Goal: Task Accomplishment & Management: Manage account settings

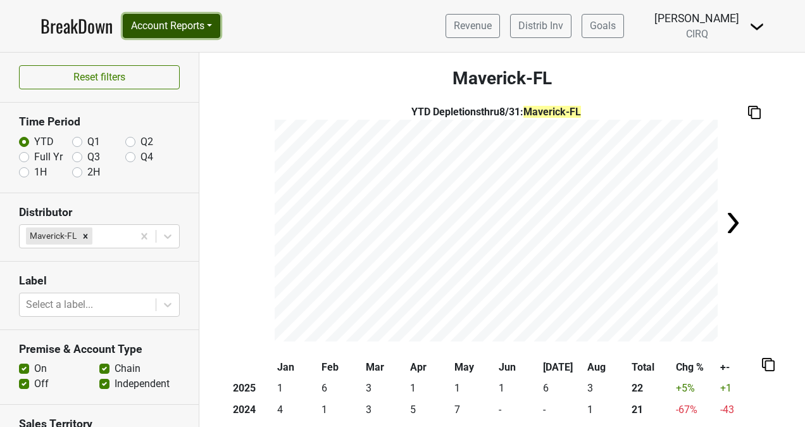
click at [213, 28] on button "Account Reports" at bounding box center [171, 26] width 97 height 24
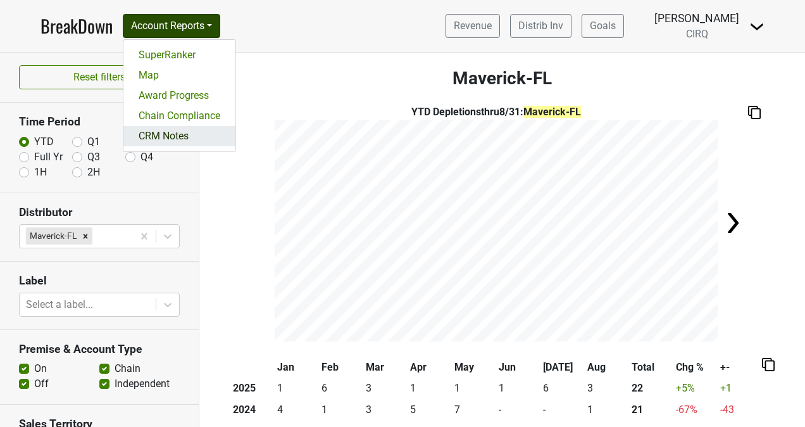
click at [177, 130] on link "CRM Notes" at bounding box center [179, 136] width 112 height 20
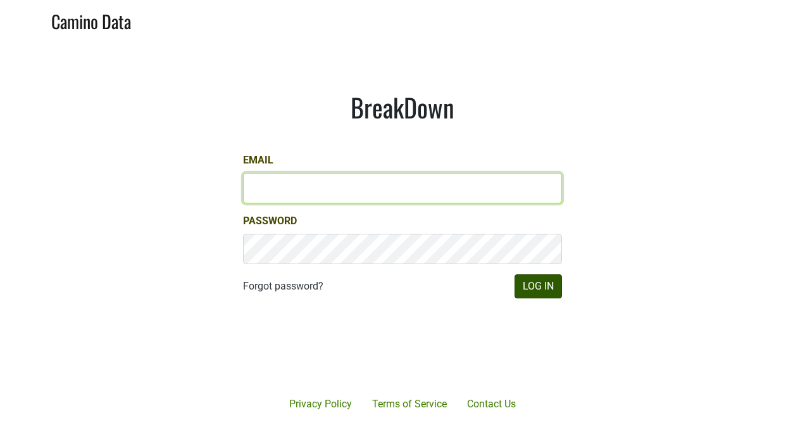
type input "kristi.sanders@brownefamilywines.com"
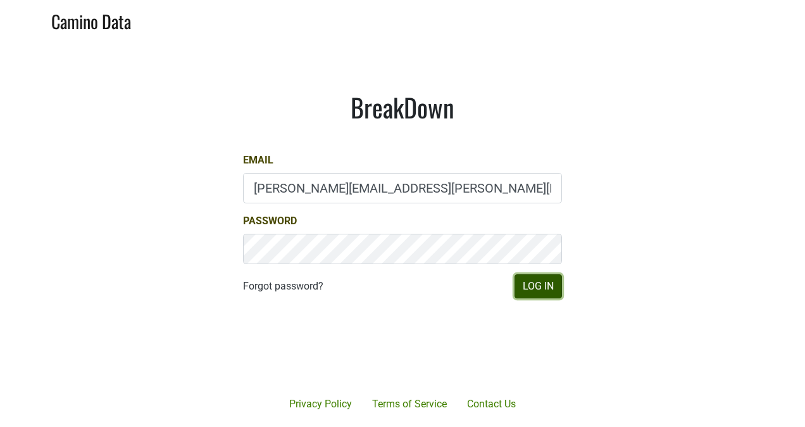
click at [551, 284] on button "Log In" at bounding box center [538, 286] width 47 height 24
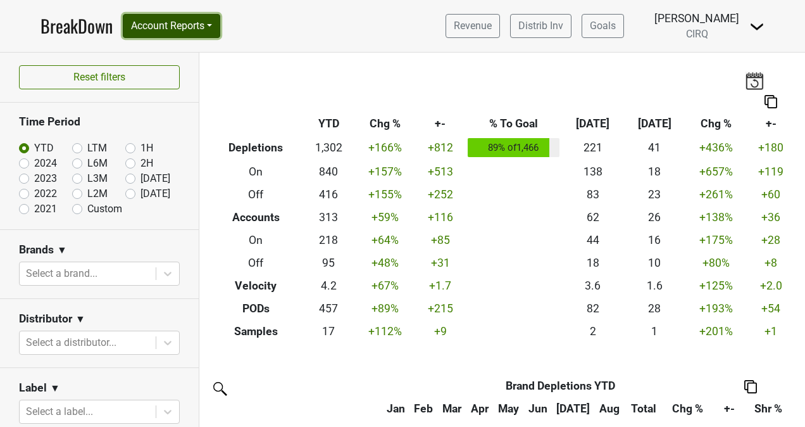
click at [205, 32] on button "Account Reports" at bounding box center [171, 26] width 97 height 24
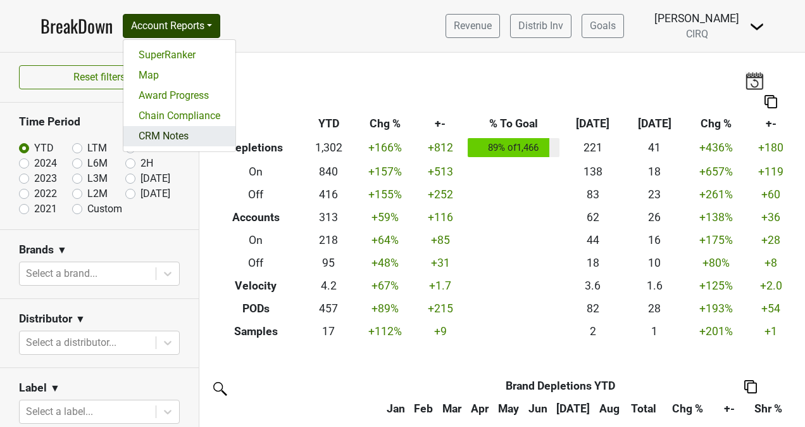
click at [188, 130] on link "CRM Notes" at bounding box center [179, 136] width 112 height 20
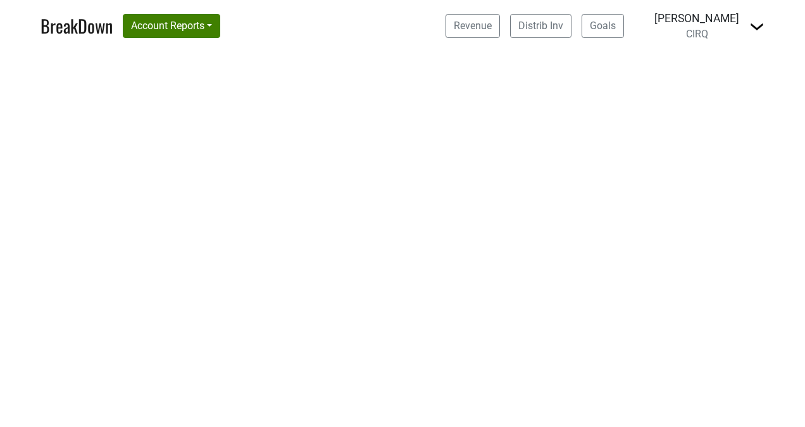
select select "CA"
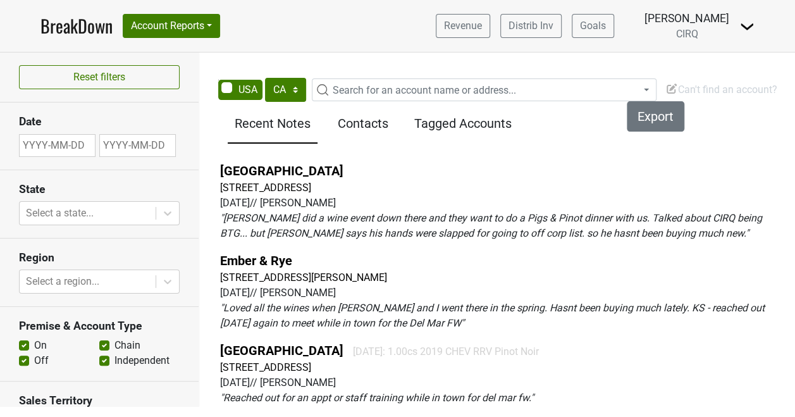
click at [394, 90] on span "Search for an account name or address..." at bounding box center [425, 90] width 184 height 12
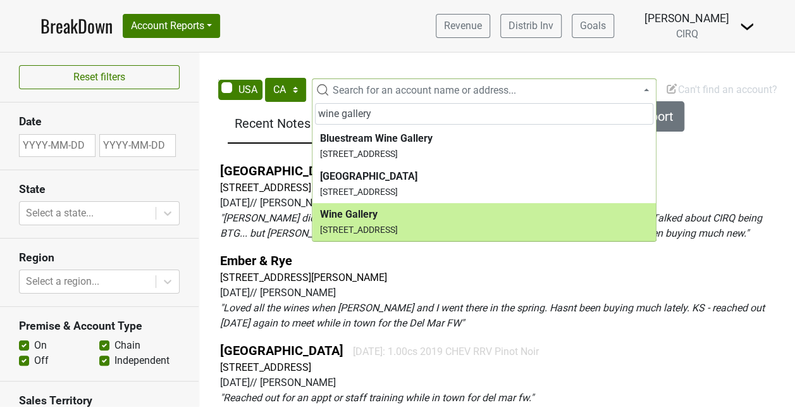
type input "wine gallery"
select select "124458833"
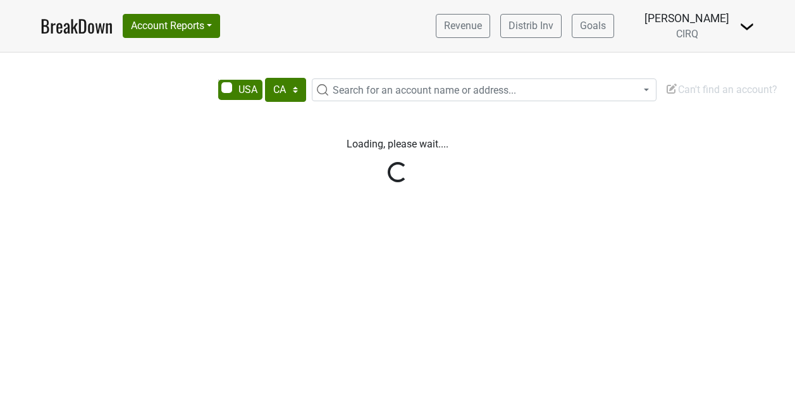
select select "CA"
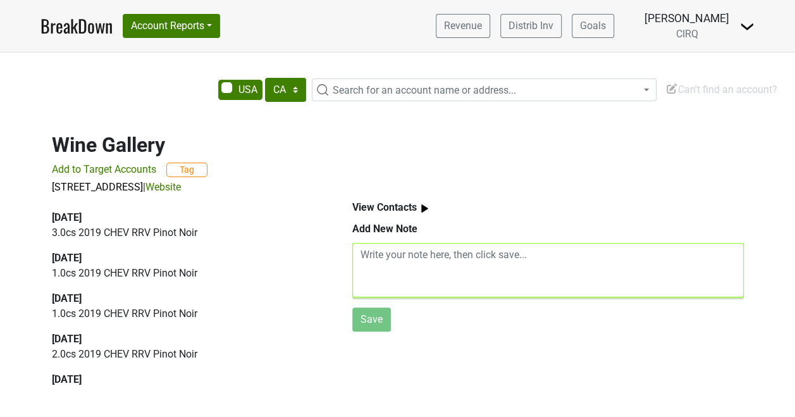
click at [413, 247] on textarea at bounding box center [548, 270] width 392 height 54
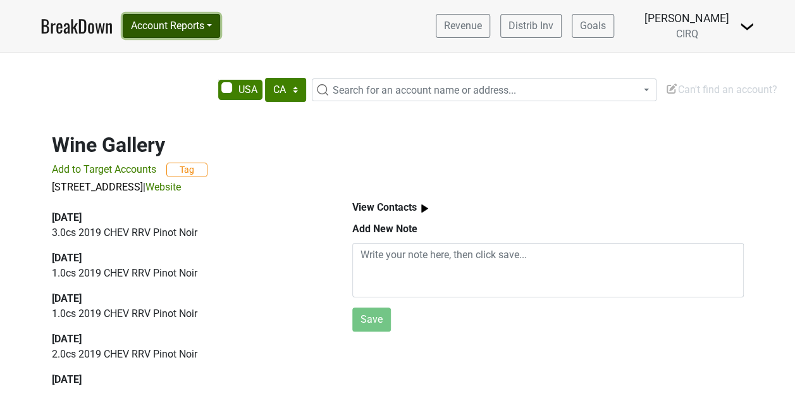
click at [213, 27] on button "Account Reports" at bounding box center [171, 26] width 97 height 24
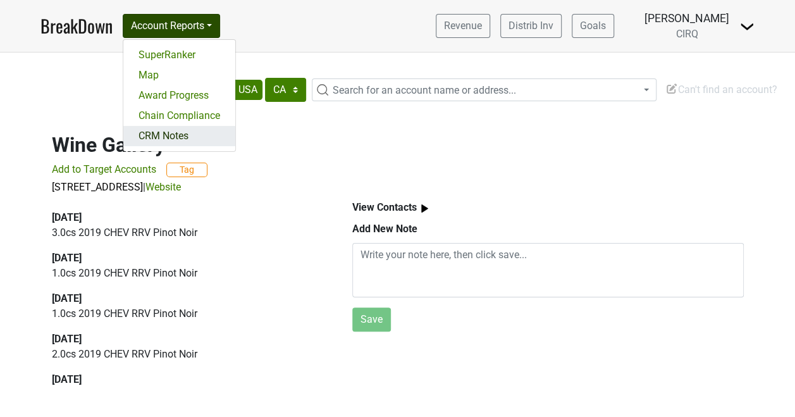
click at [178, 134] on link "CRM Notes" at bounding box center [179, 136] width 112 height 20
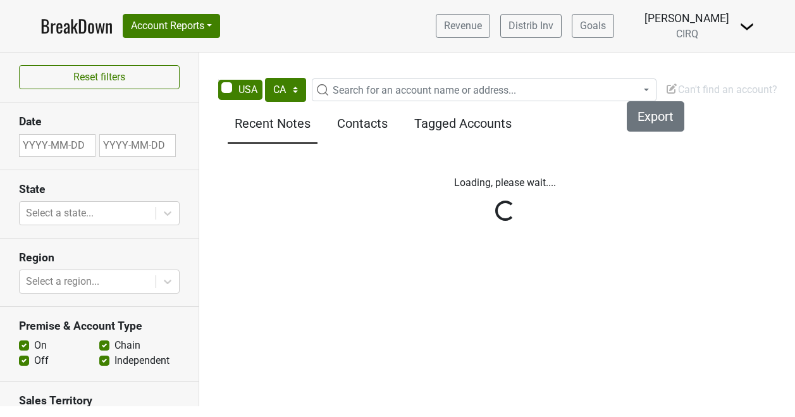
select select "CA"
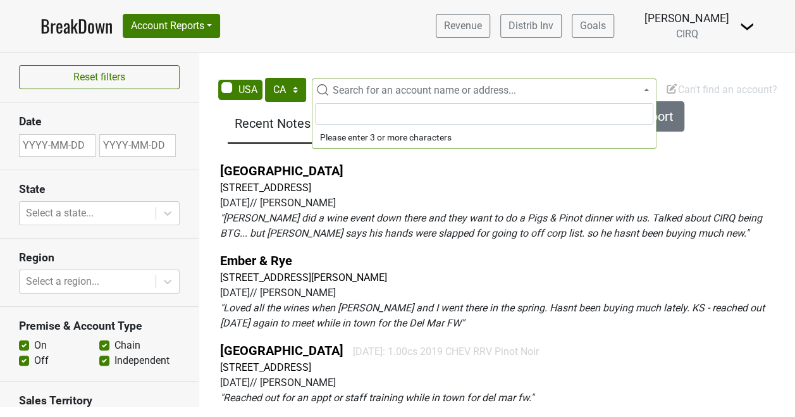
click at [372, 91] on span "Search for an account name or address..." at bounding box center [425, 90] width 184 height 12
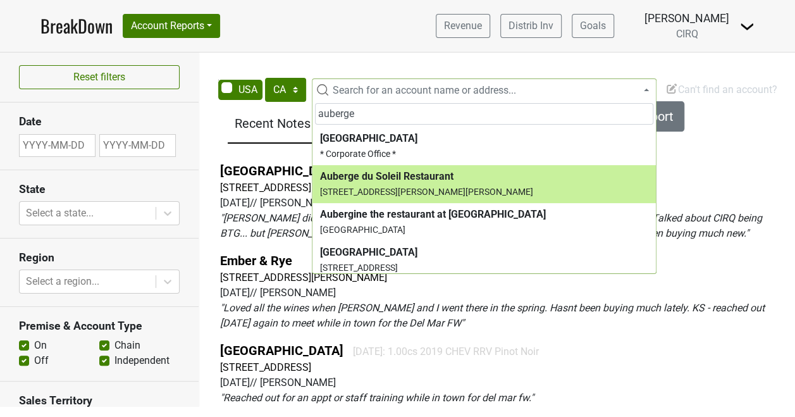
type input "auberge"
select select "59814"
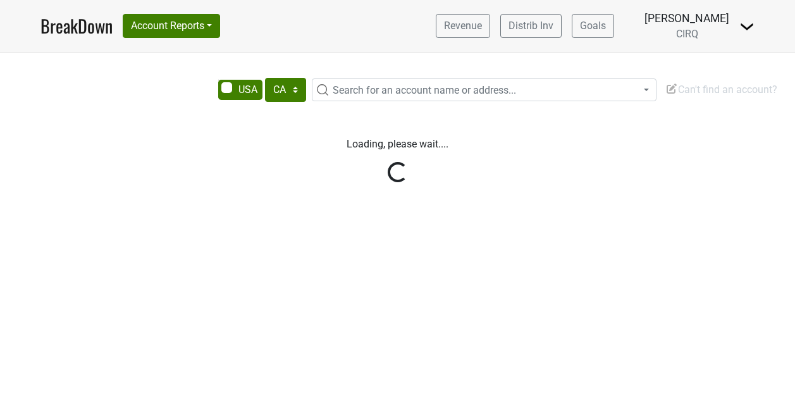
select select "CA"
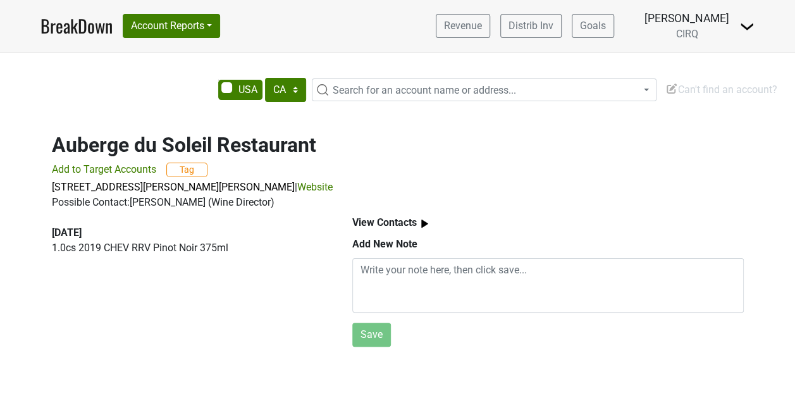
click at [422, 226] on img at bounding box center [425, 224] width 16 height 16
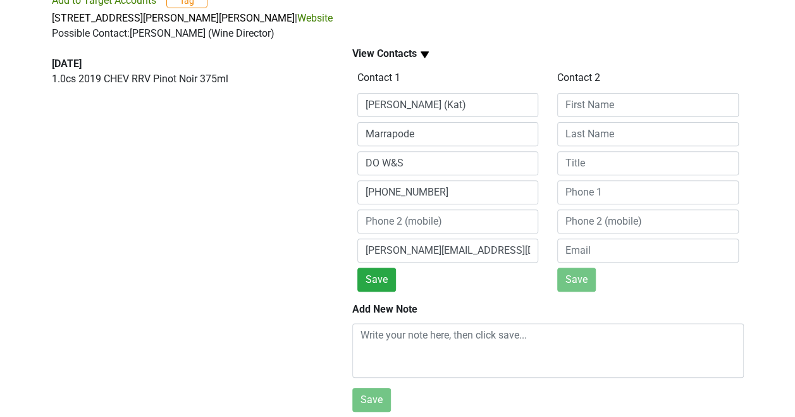
scroll to position [177, 0]
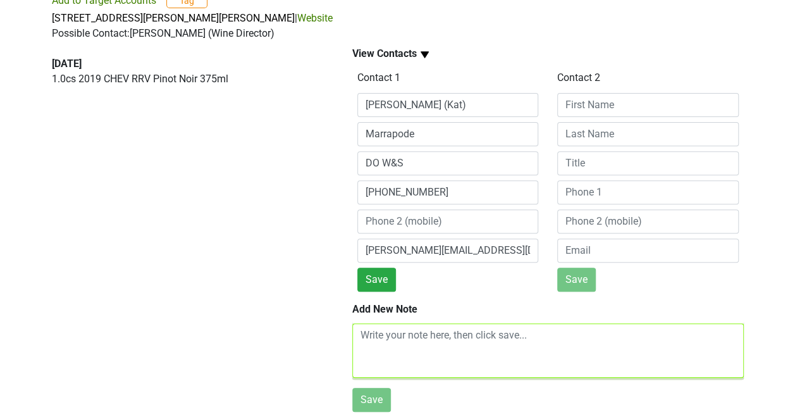
click at [418, 323] on textarea at bounding box center [548, 350] width 392 height 54
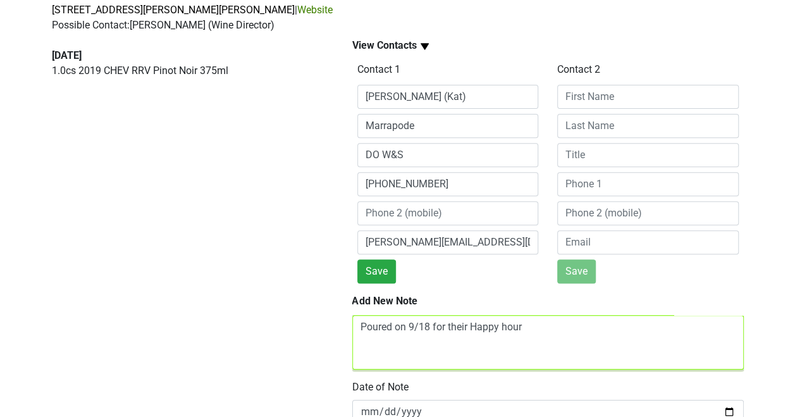
click at [525, 328] on textarea "Poured on 9/18 for their Happy hour" at bounding box center [548, 342] width 392 height 54
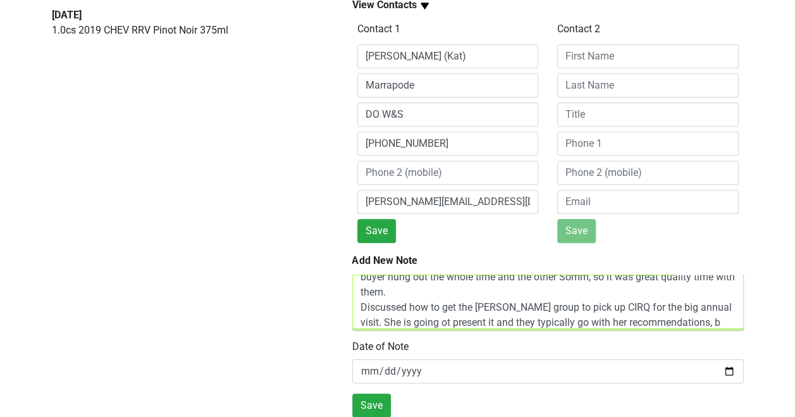
scroll to position [55, 0]
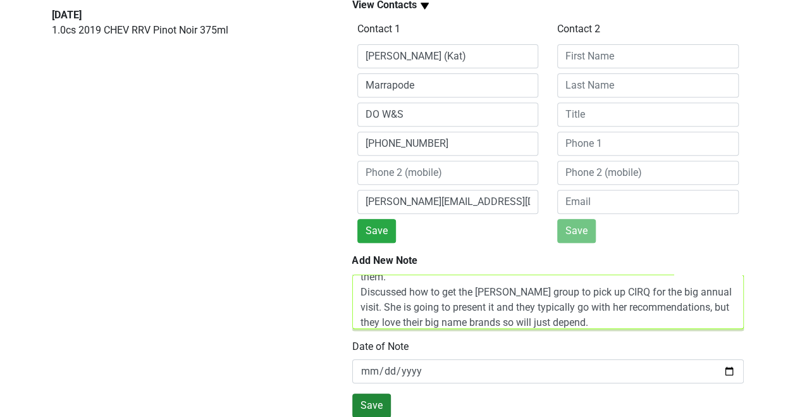
type textarea "Poured on 9/18 for their Happy hour and conducted a staff training with 15 staf…"
click at [378, 397] on button "Save" at bounding box center [371, 406] width 39 height 24
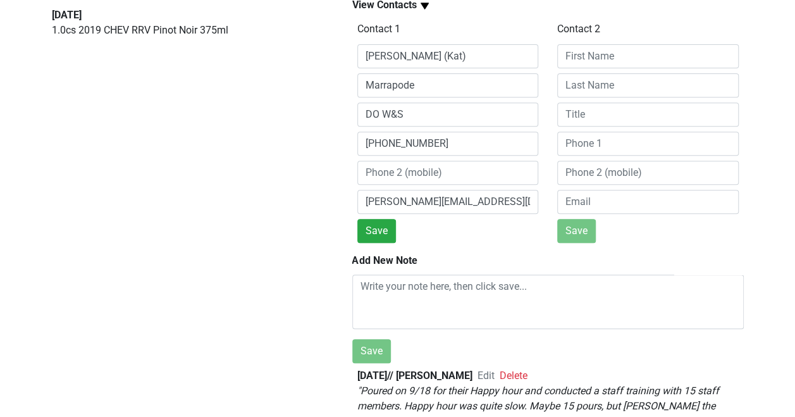
scroll to position [0, 0]
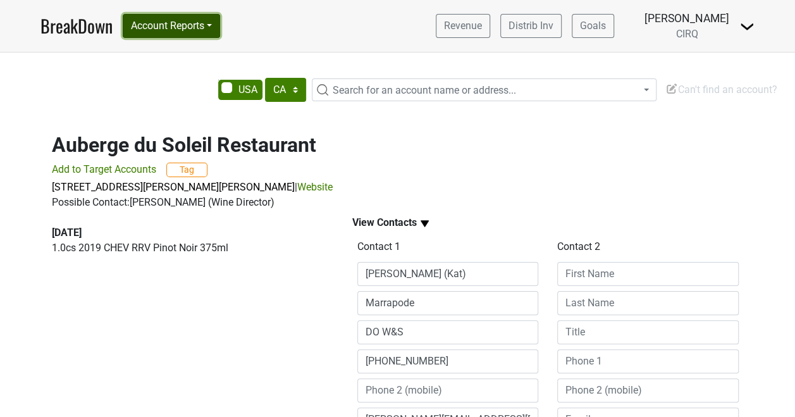
click at [215, 29] on button "Account Reports" at bounding box center [171, 26] width 97 height 24
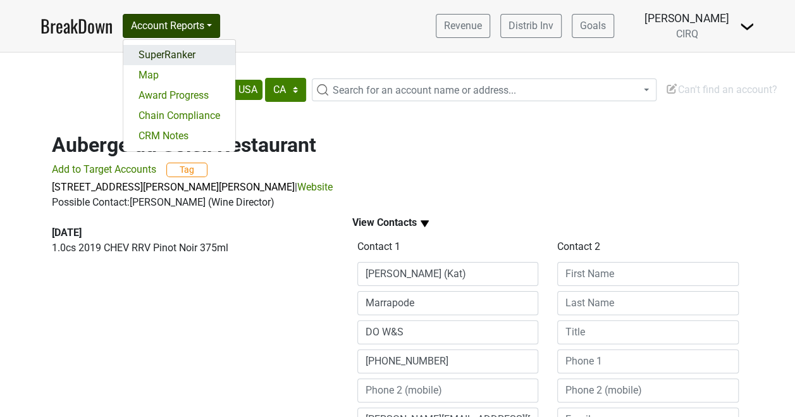
click at [190, 53] on link "SuperRanker" at bounding box center [179, 55] width 112 height 20
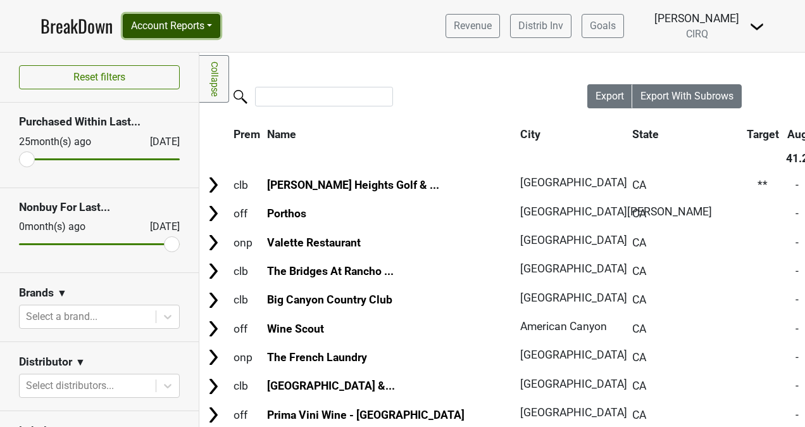
click at [208, 32] on button "Account Reports" at bounding box center [171, 26] width 97 height 24
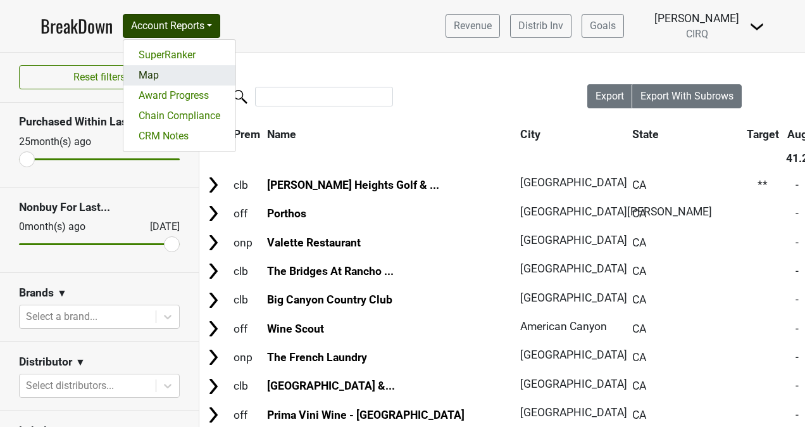
click at [163, 75] on link "Map" at bounding box center [179, 75] width 112 height 20
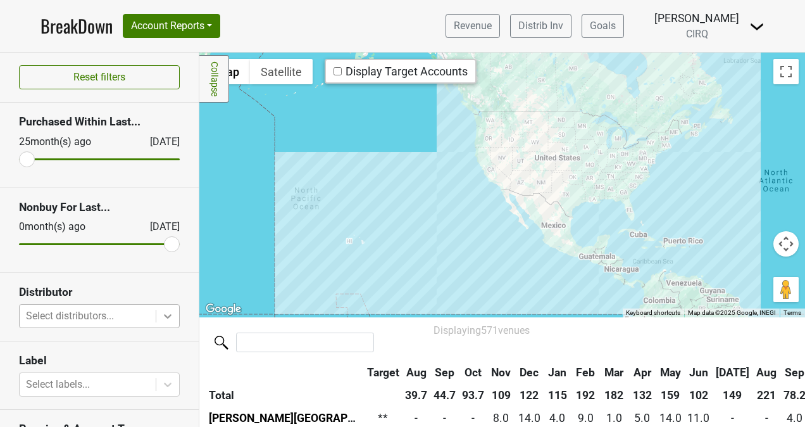
click at [164, 315] on icon at bounding box center [168, 316] width 8 height 4
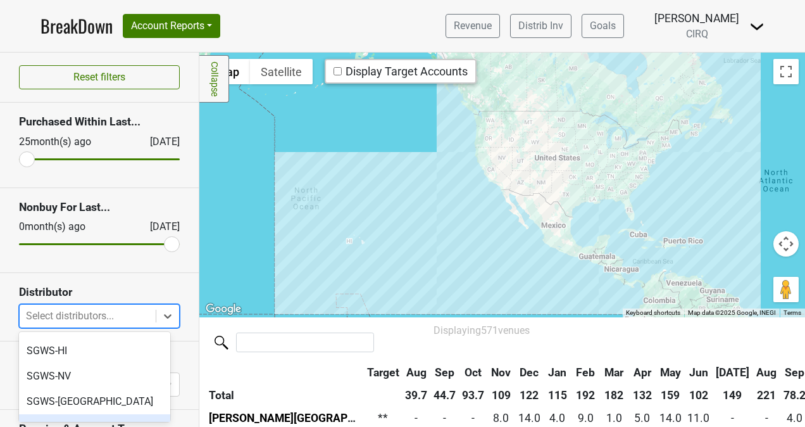
scroll to position [519, 0]
click at [99, 413] on div "Swirl-CA" at bounding box center [94, 425] width 151 height 25
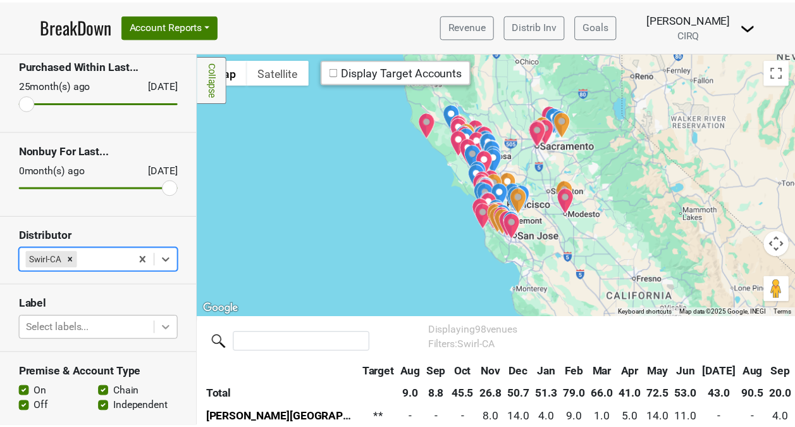
scroll to position [106, 0]
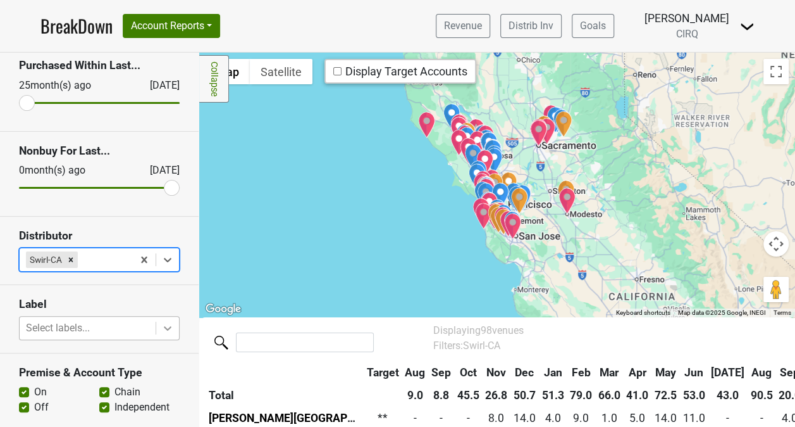
click at [160, 323] on body "BreakDown Account Reports SuperRanker Map Award Progress Chain Compliance CRM N…" at bounding box center [397, 213] width 795 height 427
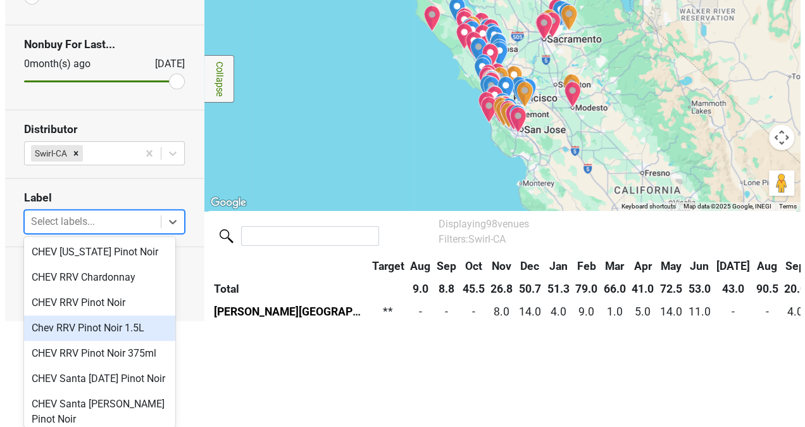
scroll to position [0, 0]
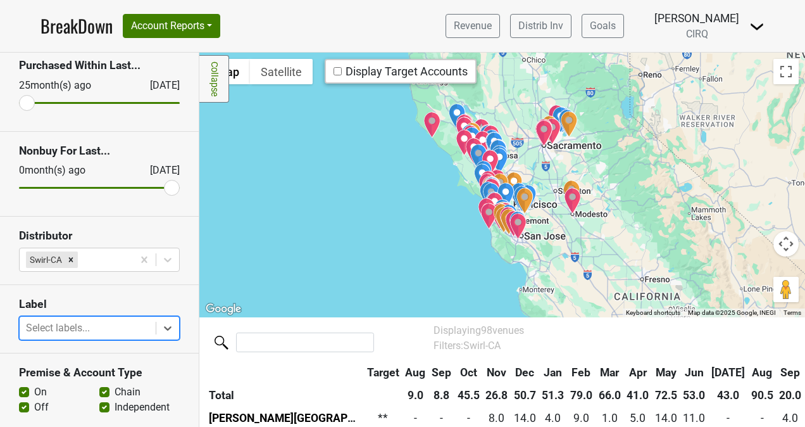
click at [66, 30] on link "BreakDown" at bounding box center [77, 26] width 72 height 27
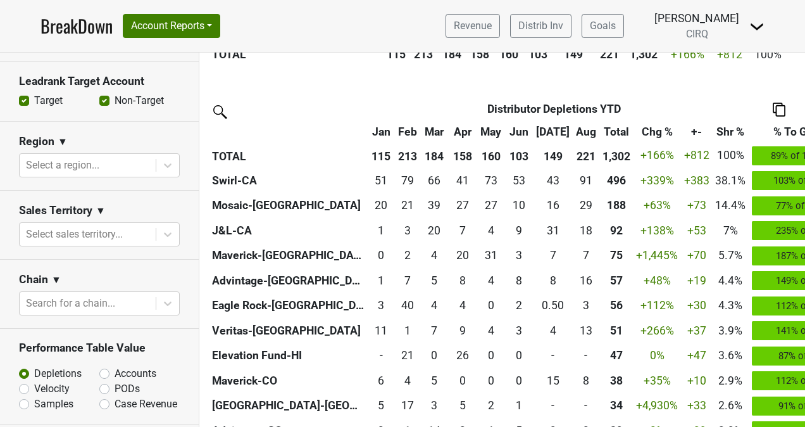
scroll to position [450, 0]
click at [156, 160] on div at bounding box center [167, 164] width 23 height 23
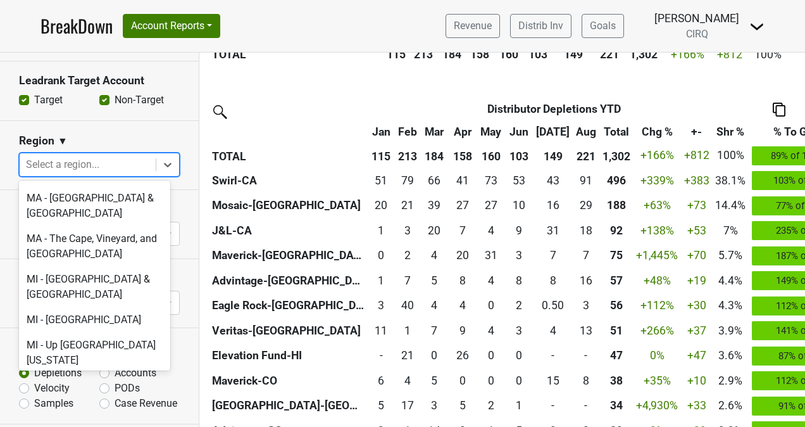
scroll to position [2145, 0]
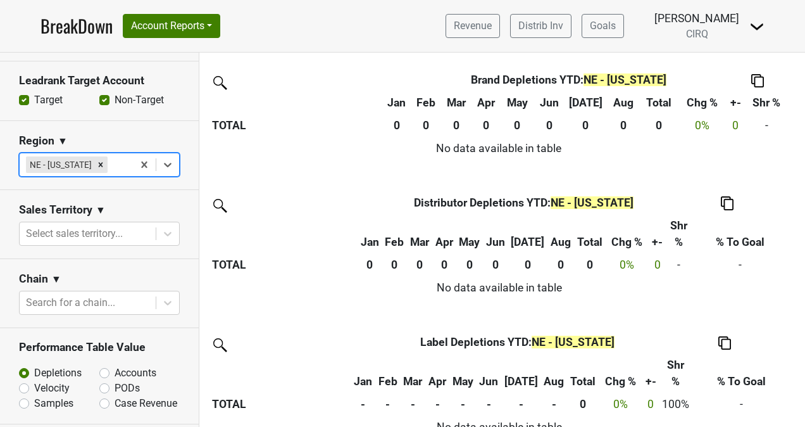
scroll to position [327, 0]
